Goal: Transaction & Acquisition: Book appointment/travel/reservation

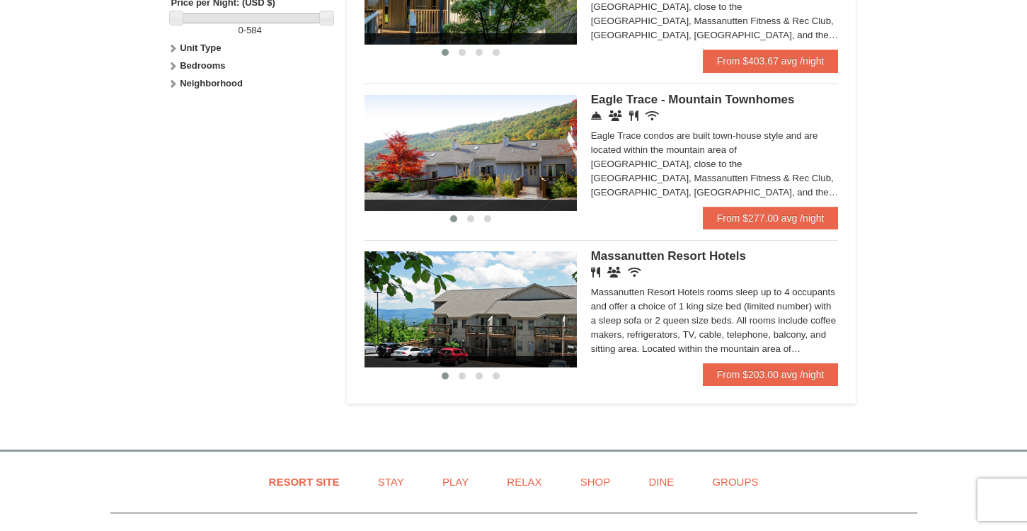
scroll to position [673, 0]
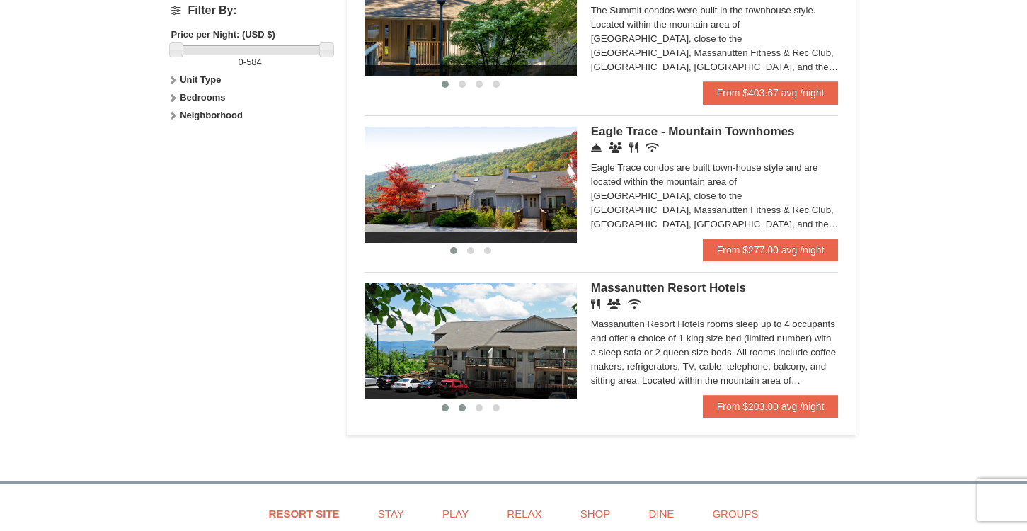
click at [464, 411] on span at bounding box center [462, 407] width 7 height 7
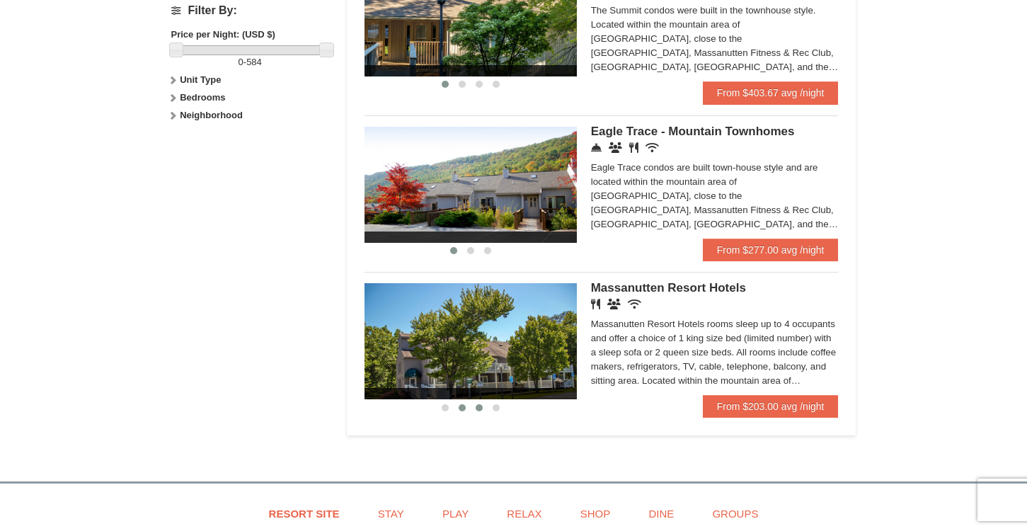
click at [480, 411] on span at bounding box center [479, 407] width 7 height 7
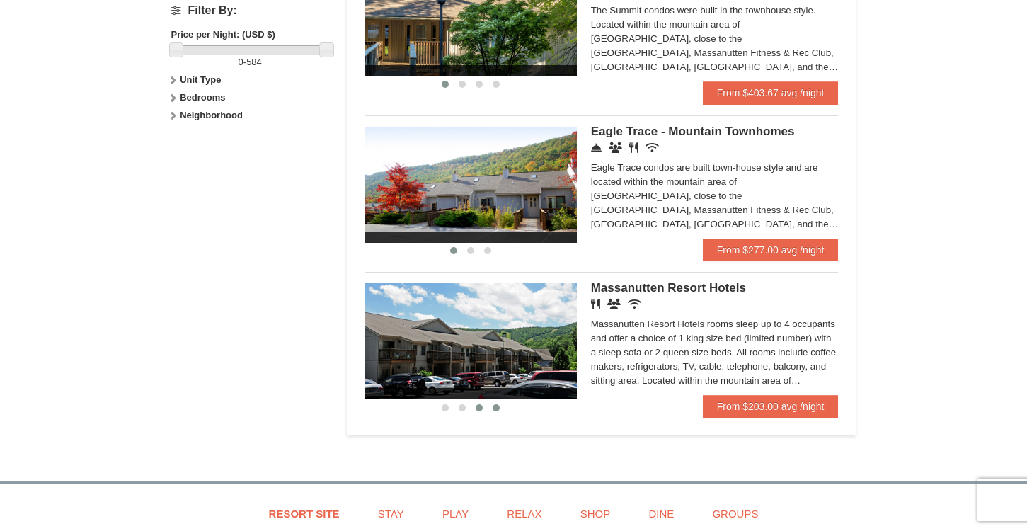
click at [496, 411] on span at bounding box center [496, 407] width 7 height 7
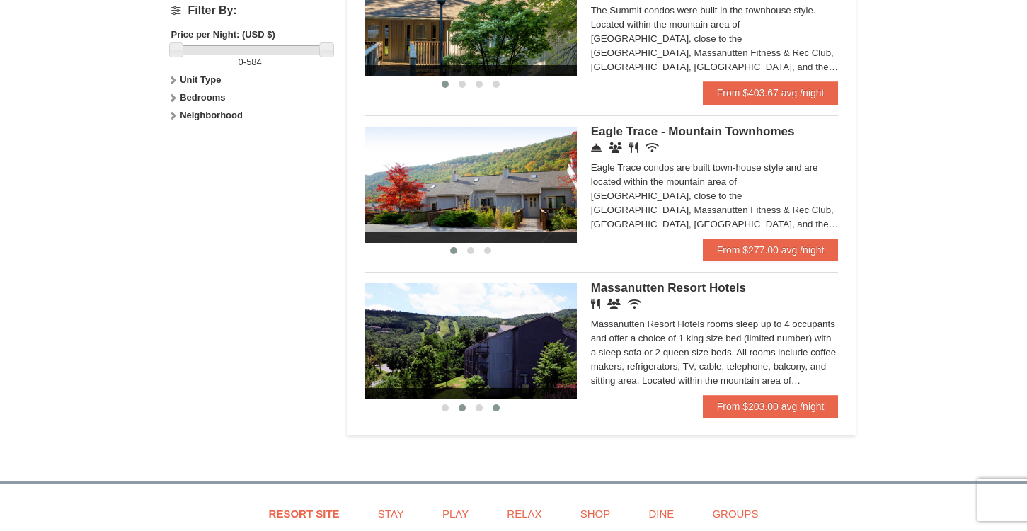
click at [465, 414] on button at bounding box center [462, 408] width 17 height 14
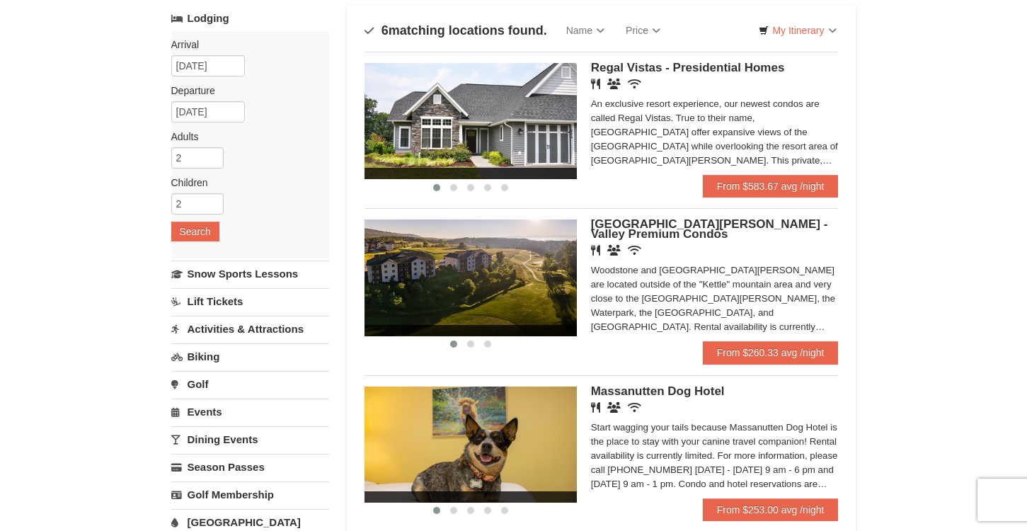
scroll to position [93, 0]
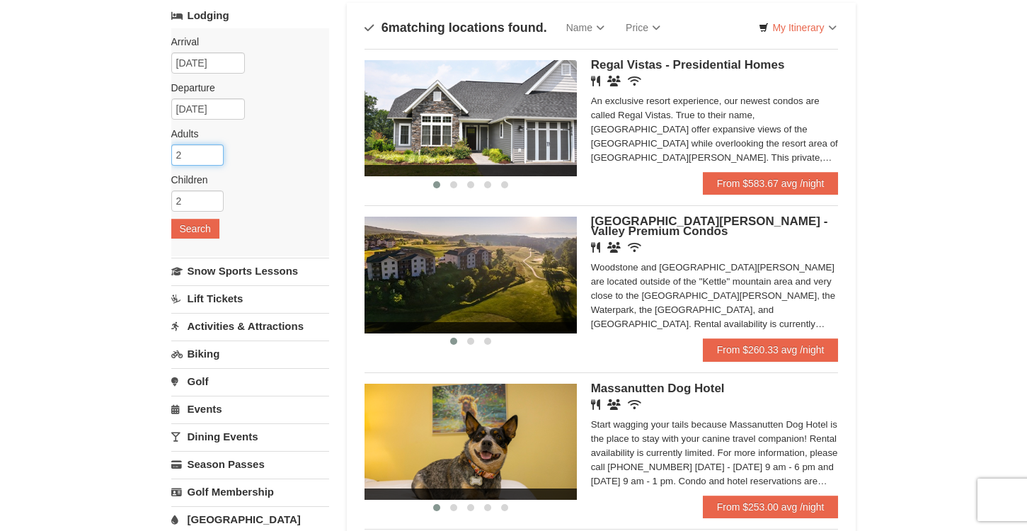
click at [182, 152] on input "2" at bounding box center [197, 154] width 52 height 21
type input "3"
click at [212, 152] on input "3" at bounding box center [197, 154] width 52 height 21
click at [198, 227] on button "Search" at bounding box center [195, 229] width 48 height 20
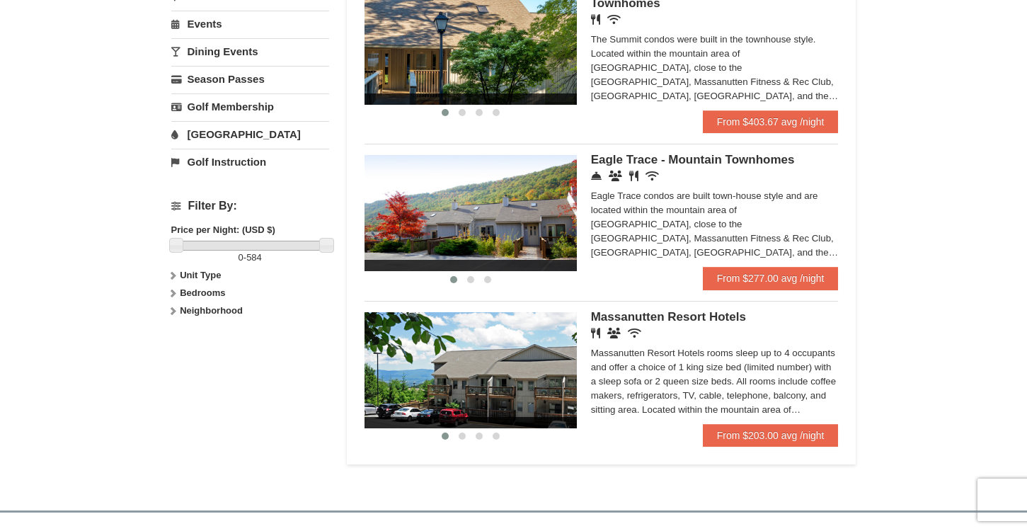
scroll to position [476, 0]
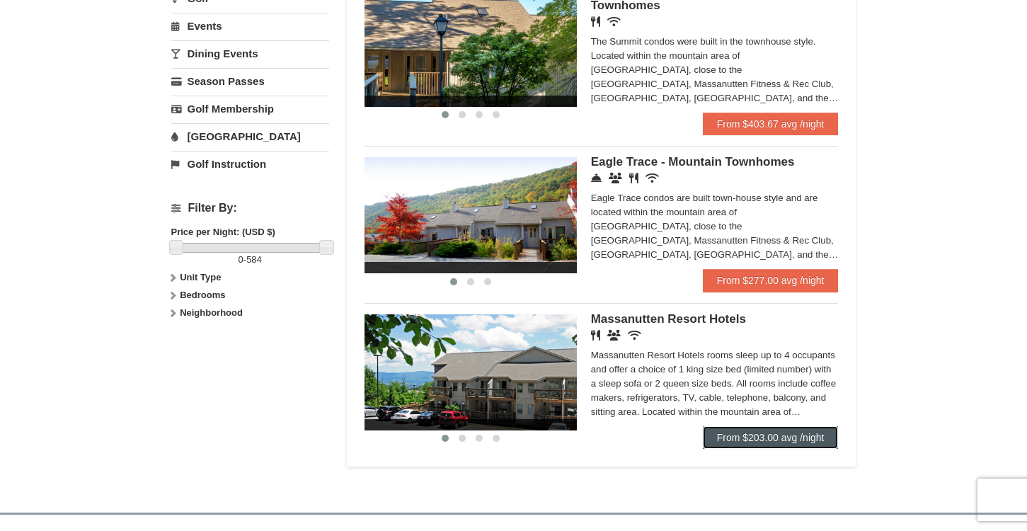
click at [787, 442] on link "From $203.00 avg /night" at bounding box center [771, 437] width 136 height 23
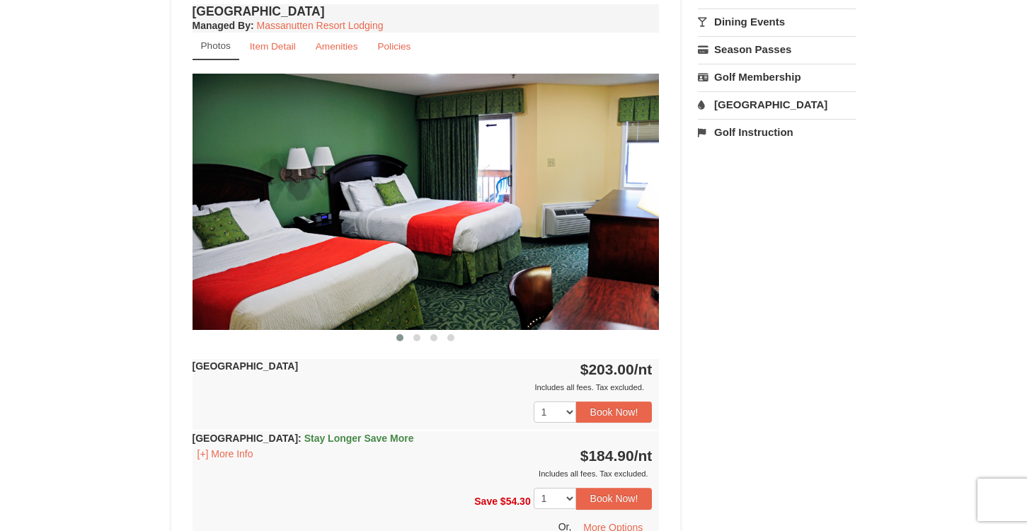
scroll to position [540, 0]
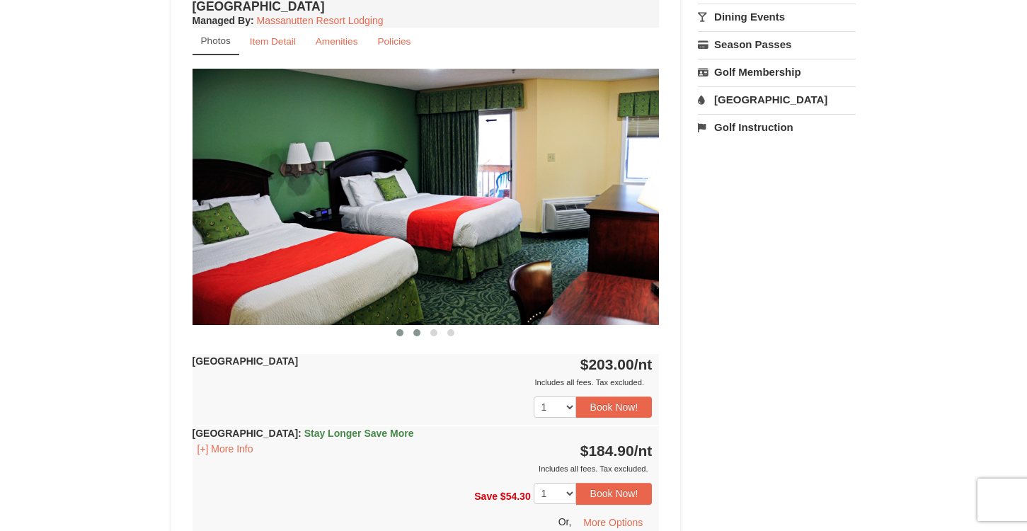
click at [418, 333] on span at bounding box center [417, 332] width 7 height 7
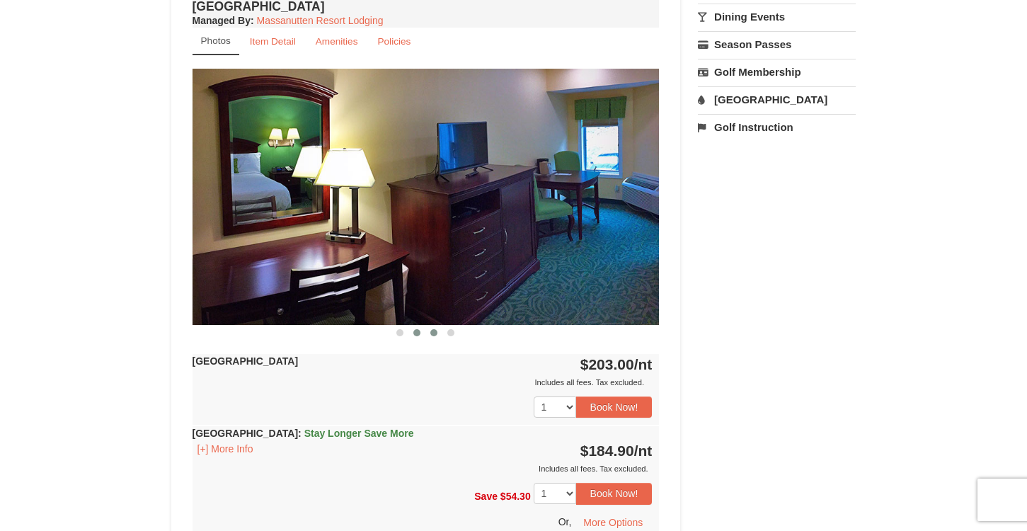
click at [434, 331] on span at bounding box center [434, 332] width 7 height 7
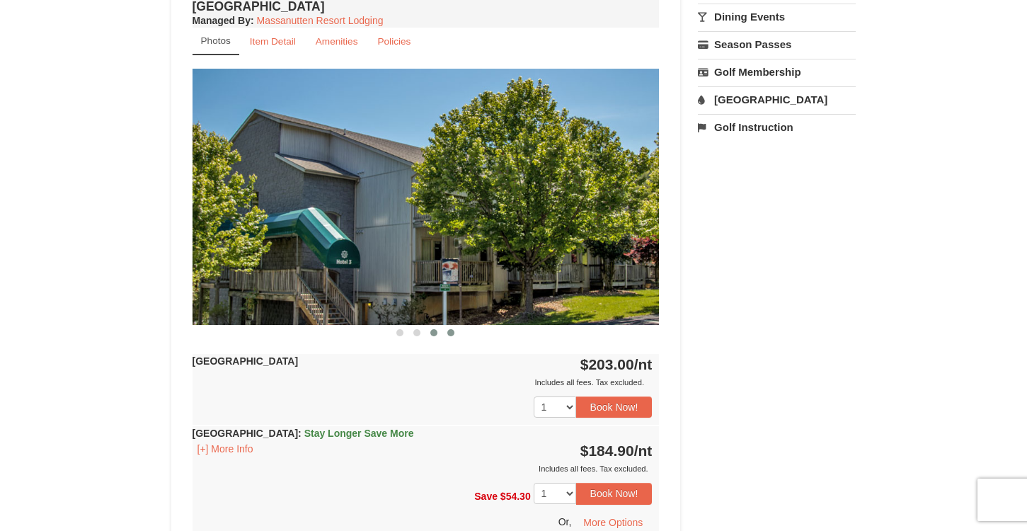
click at [452, 332] on span at bounding box center [451, 332] width 7 height 7
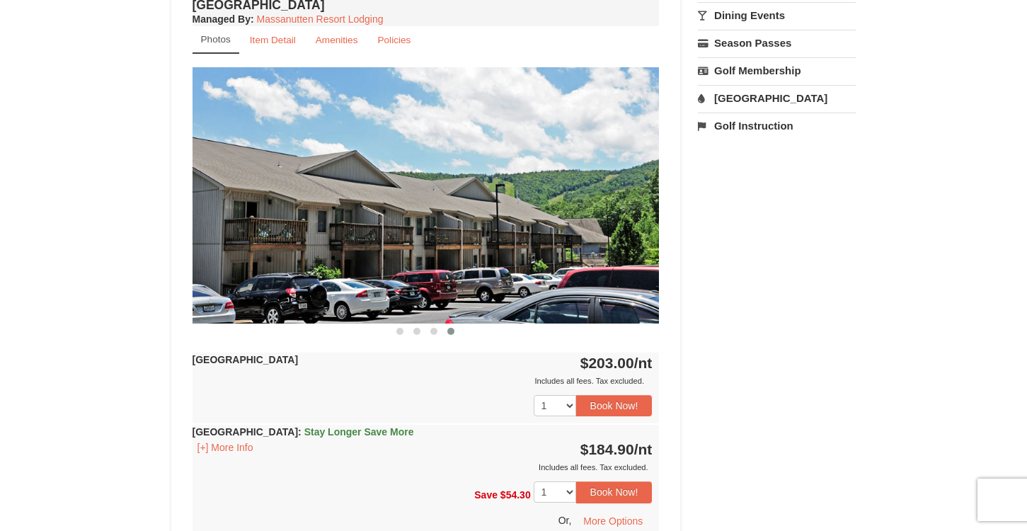
scroll to position [542, 0]
click at [404, 333] on button at bounding box center [400, 331] width 17 height 14
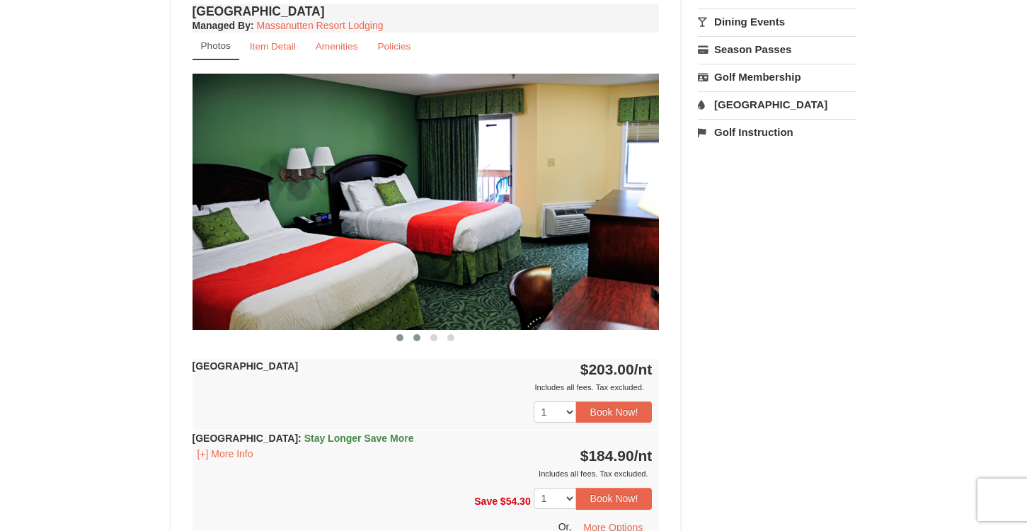
scroll to position [539, 0]
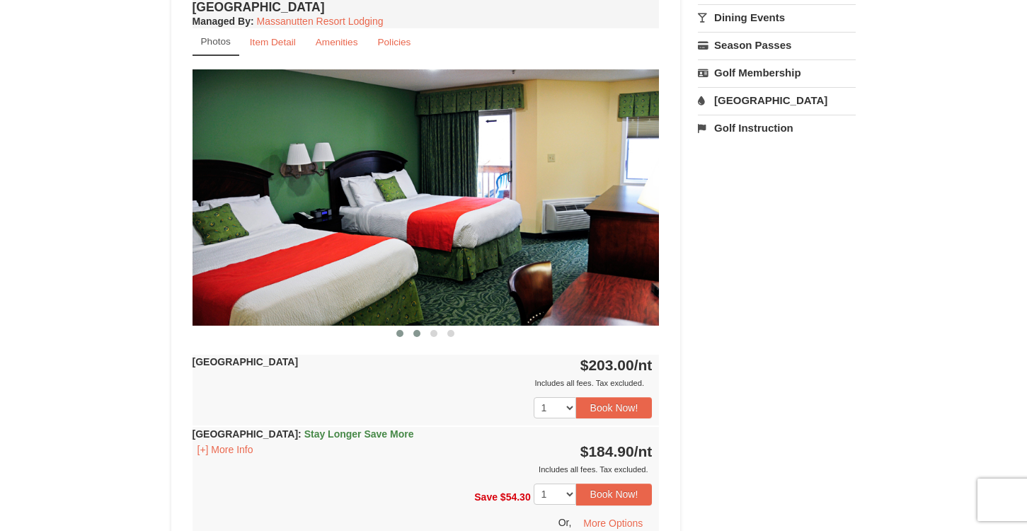
click at [418, 334] on span at bounding box center [417, 333] width 7 height 7
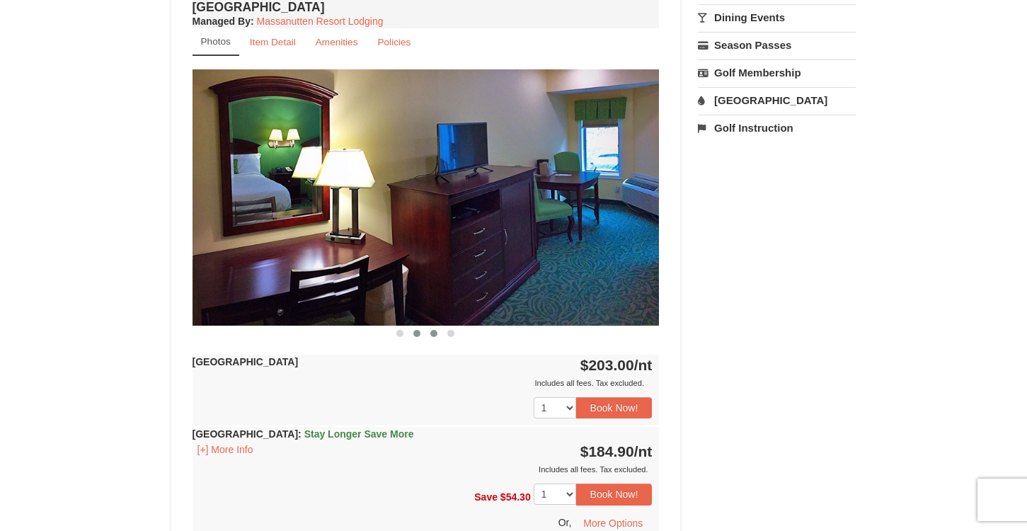
click at [435, 333] on span at bounding box center [434, 333] width 7 height 7
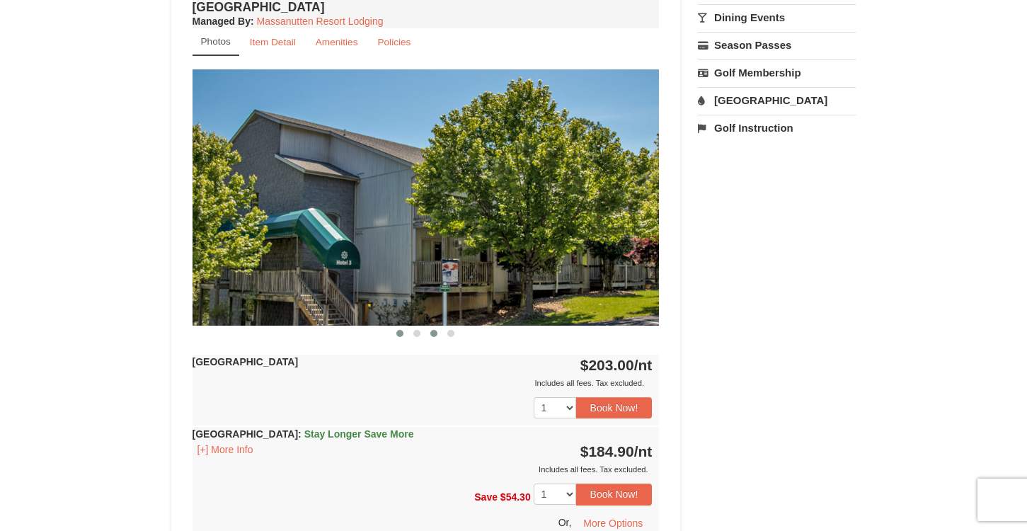
click at [401, 334] on span at bounding box center [400, 333] width 7 height 7
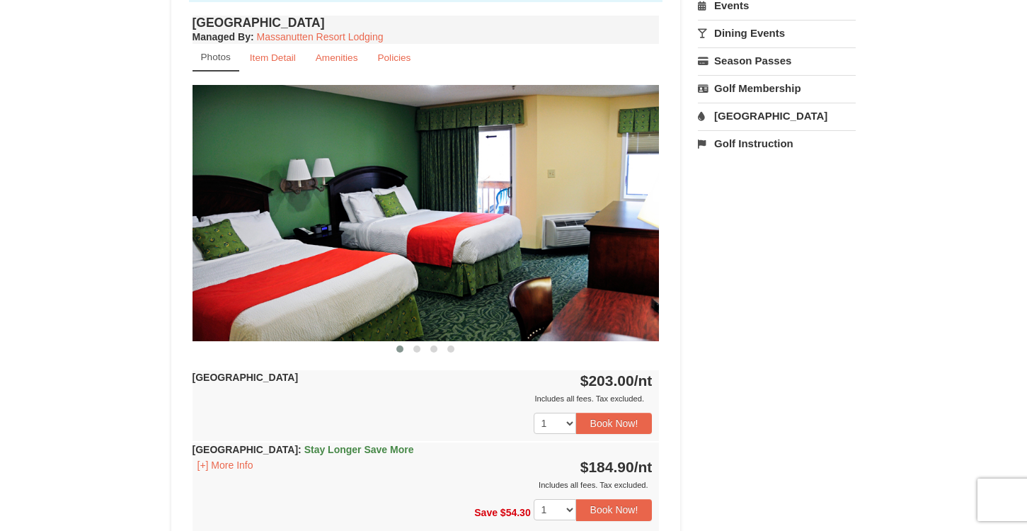
scroll to position [524, 0]
